Goal: Task Accomplishment & Management: Manage account settings

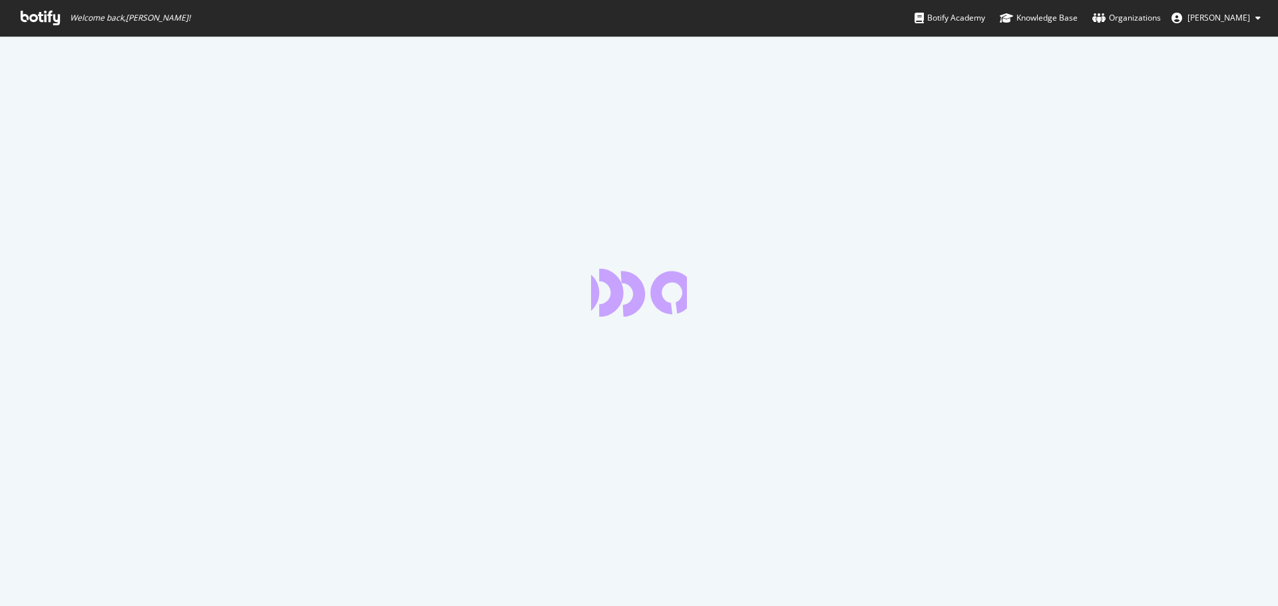
drag, startPoint x: 0, startPoint y: 0, endPoint x: 1237, endPoint y: 20, distance: 1236.8
click at [1237, 20] on span "[PERSON_NAME]" at bounding box center [1218, 17] width 63 height 11
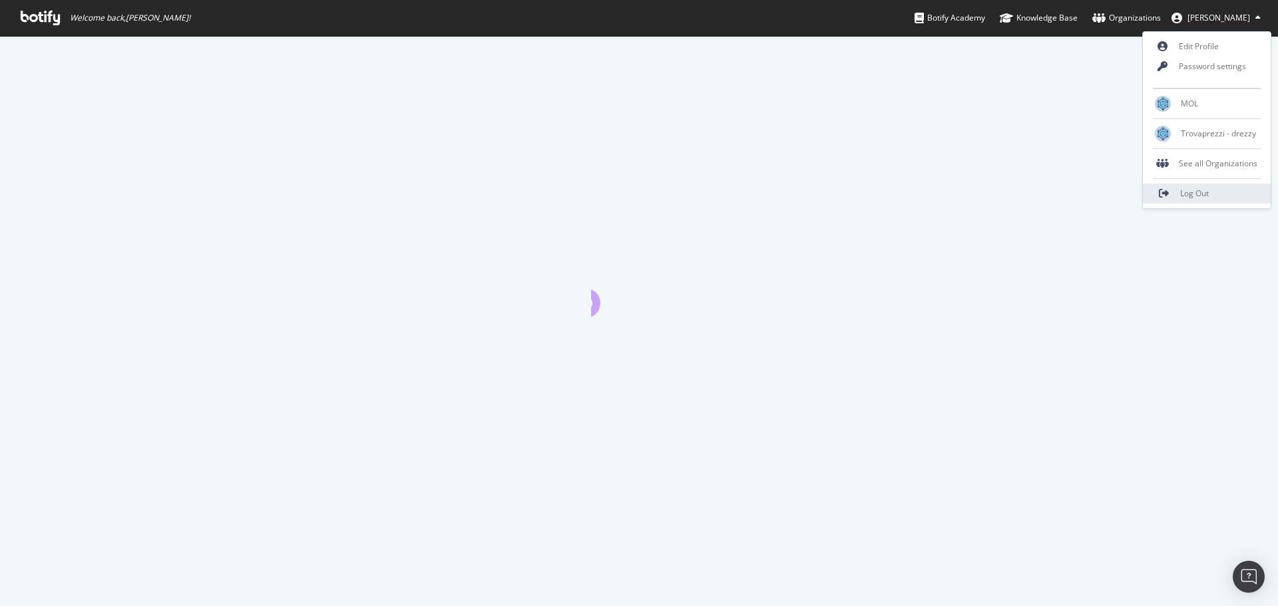
drag, startPoint x: 1192, startPoint y: 186, endPoint x: 1210, endPoint y: 187, distance: 18.0
click at [1192, 186] on link "Log Out" at bounding box center [1207, 194] width 128 height 20
